Goal: Use online tool/utility: Utilize a website feature to perform a specific function

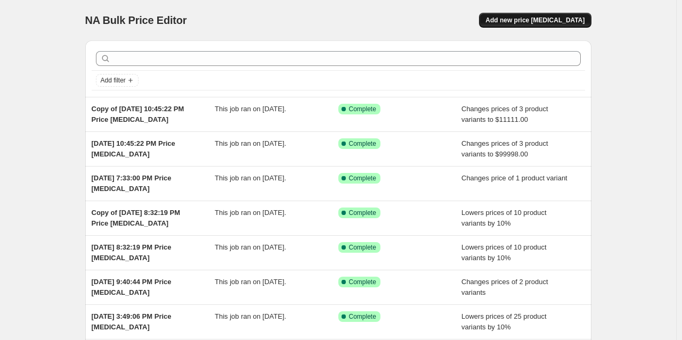
click at [554, 14] on button "Add new price [MEDICAL_DATA]" at bounding box center [535, 20] width 112 height 15
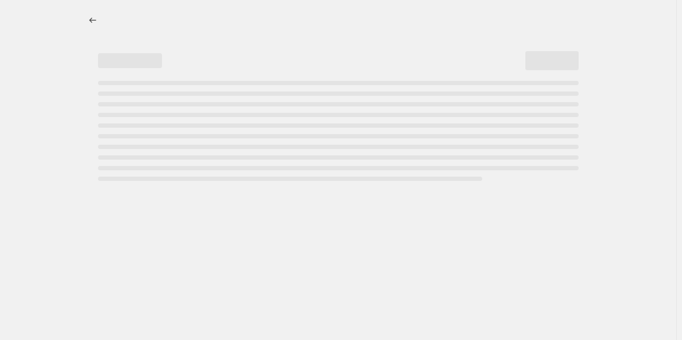
select select "percentage"
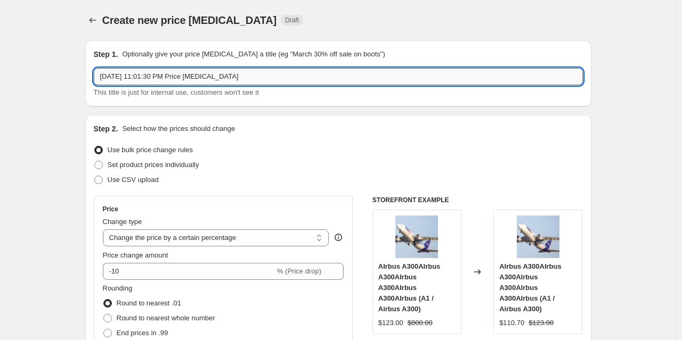
click at [272, 77] on input "[DATE] 11:01:30 PM Price [MEDICAL_DATA]" at bounding box center [338, 76] width 489 height 17
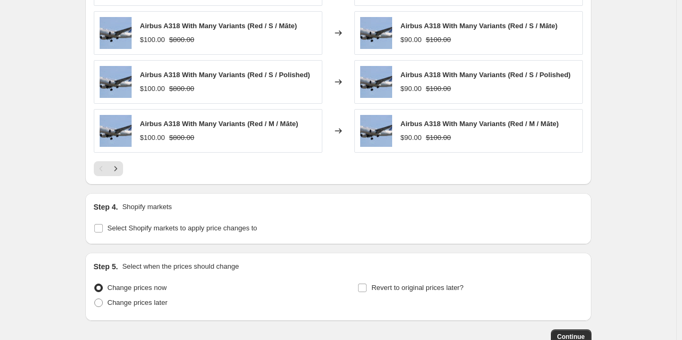
scroll to position [791, 0]
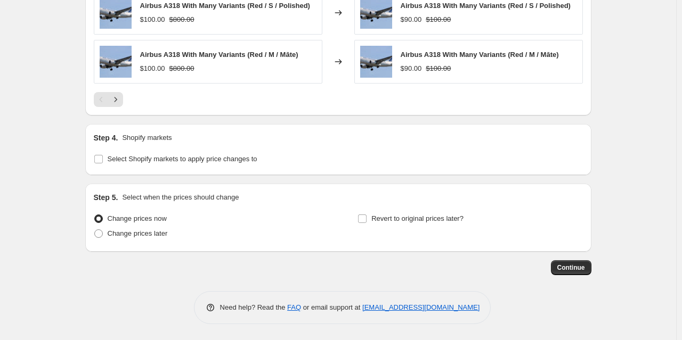
type input "[DATE] 11:01:30 PM Price change jobwqw"
